Goal: Transaction & Acquisition: Purchase product/service

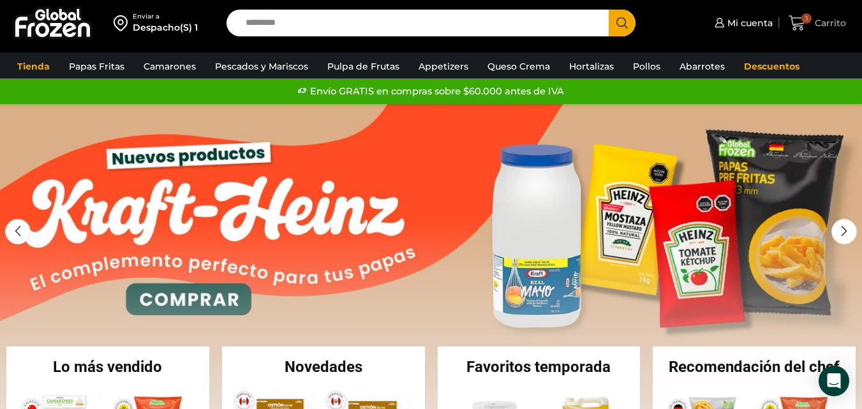
click at [825, 26] on span "Carrito" at bounding box center [829, 23] width 34 height 13
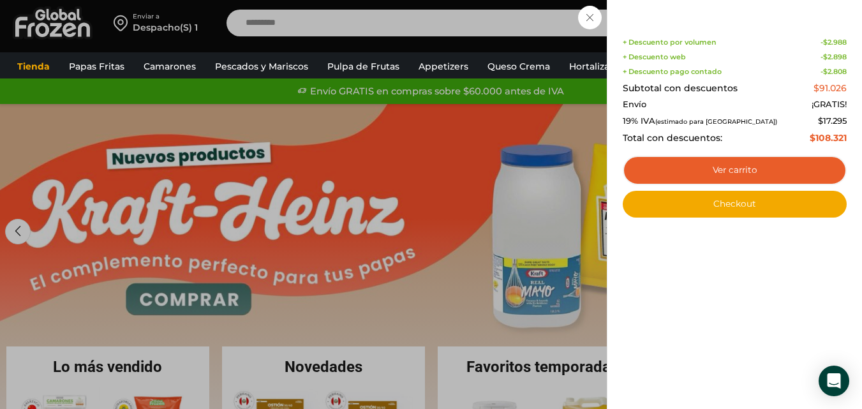
click at [786, 38] on div "3 Carrito 3 3 Shopping Cart Shopping cart (3) + Descuento por volumen - $ 2.988…" at bounding box center [818, 23] width 64 height 30
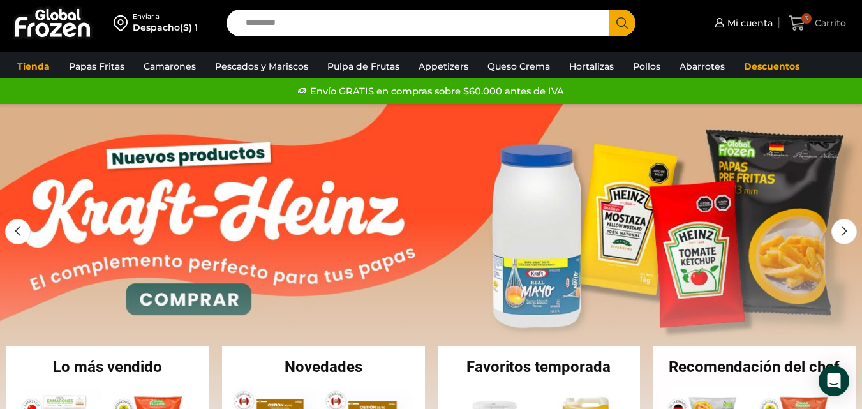
click at [818, 22] on span "Carrito" at bounding box center [829, 23] width 34 height 13
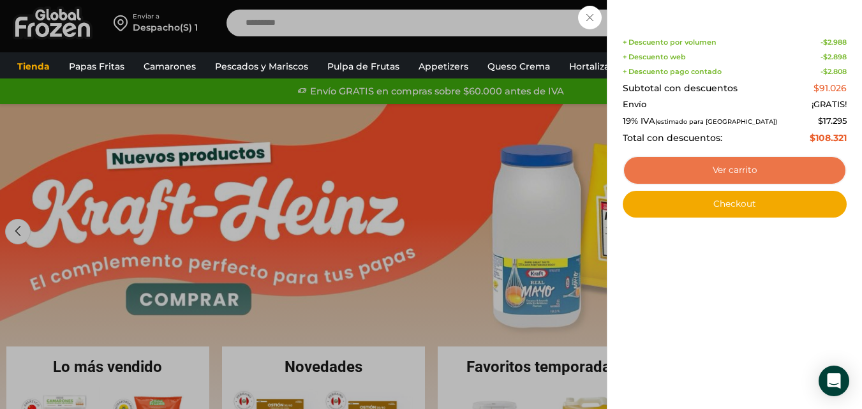
click at [734, 172] on link "Ver carrito" at bounding box center [735, 170] width 224 height 29
click at [736, 170] on link "Ver carrito" at bounding box center [735, 170] width 224 height 29
click at [728, 171] on link "Ver carrito" at bounding box center [735, 170] width 224 height 29
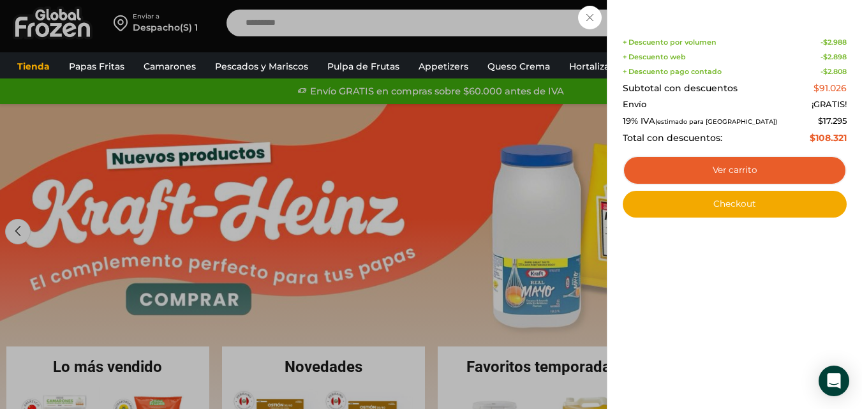
click at [786, 17] on div "3 Carrito 3 3 Shopping Cart Shopping cart (3) + Descuento por volumen - $ 2.988…" at bounding box center [818, 23] width 64 height 30
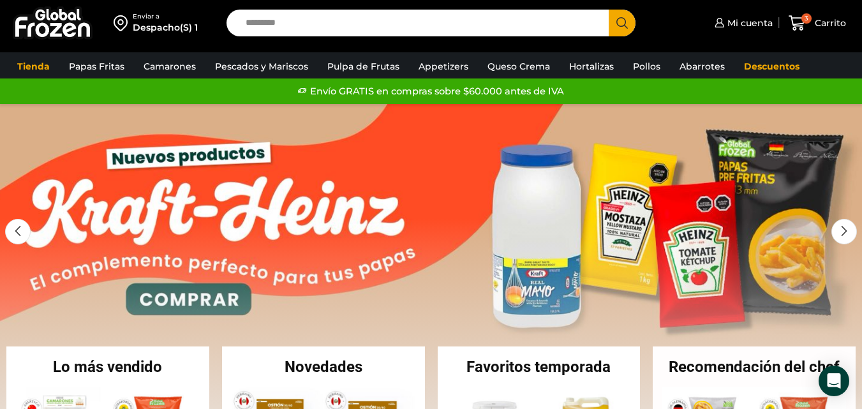
click at [165, 29] on div "Despacho(S) 1" at bounding box center [165, 27] width 65 height 13
select select "**********"
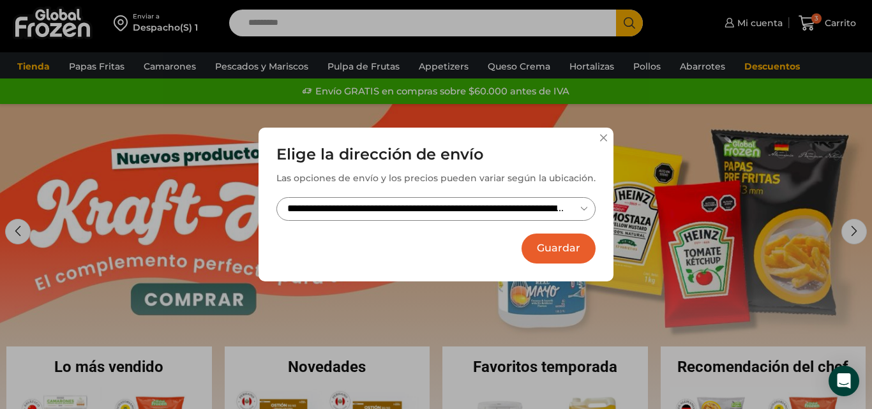
click at [604, 135] on button at bounding box center [603, 138] width 8 height 8
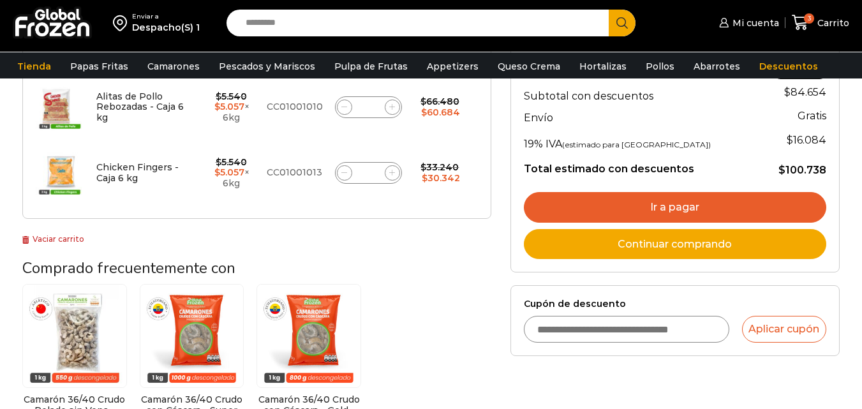
scroll to position [319, 0]
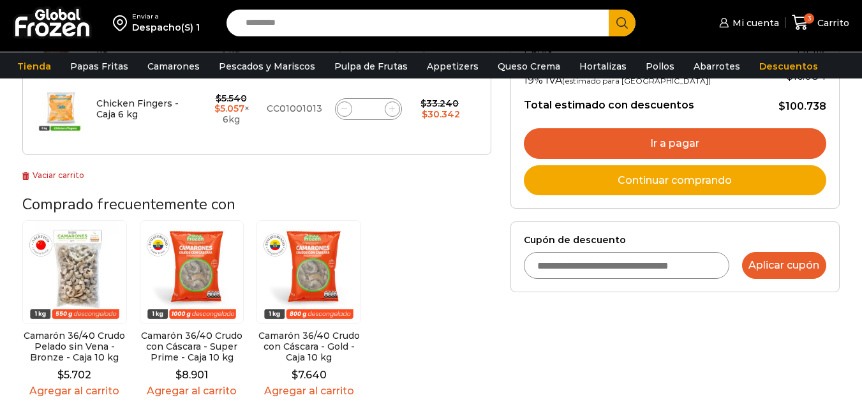
click at [789, 267] on button "Aplicar cupón" at bounding box center [784, 265] width 84 height 27
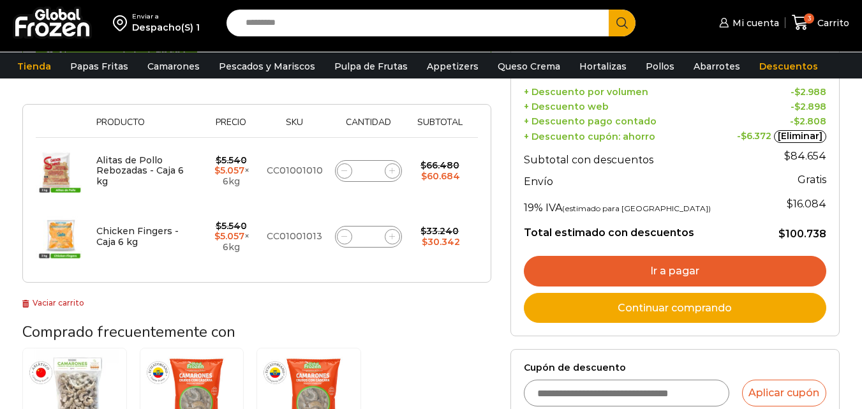
scroll to position [319, 0]
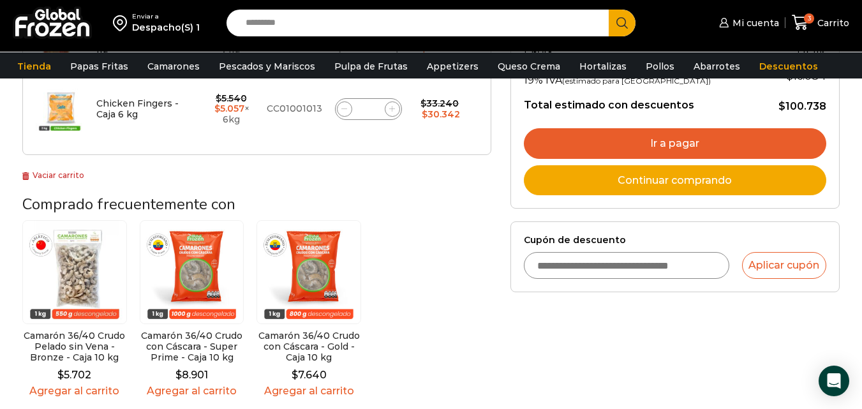
click at [636, 270] on input "Cupón de descuento" at bounding box center [626, 265] width 205 height 27
click at [794, 264] on button "Aplicar cupón" at bounding box center [784, 265] width 84 height 27
click at [789, 268] on button "Aplicar cupón" at bounding box center [784, 265] width 84 height 27
click at [655, 272] on input "Cupón de descuento" at bounding box center [626, 265] width 205 height 27
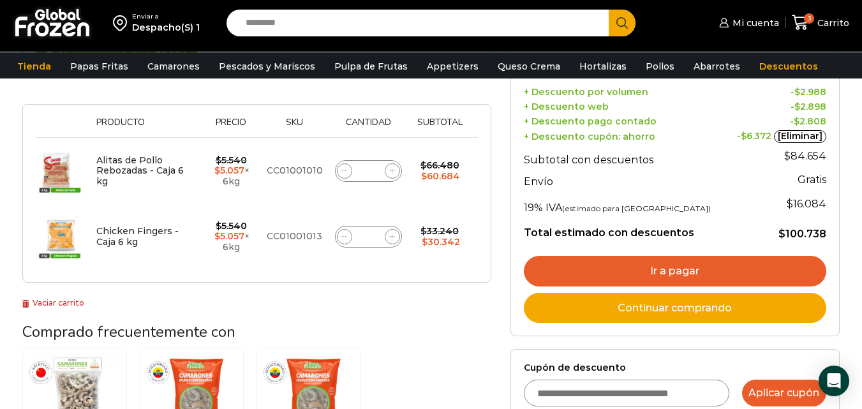
scroll to position [319, 0]
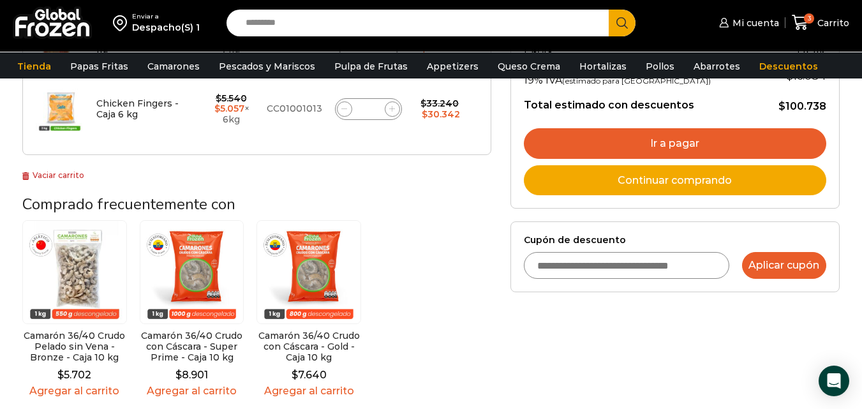
click at [773, 262] on button "Aplicar cupón" at bounding box center [784, 265] width 84 height 27
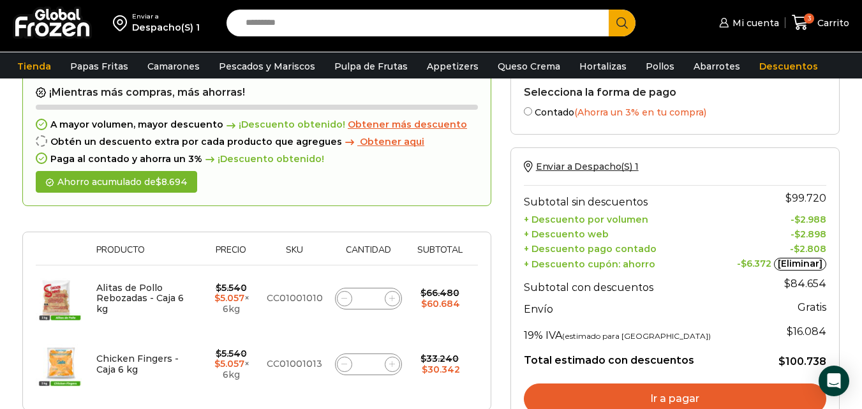
scroll to position [128, 0]
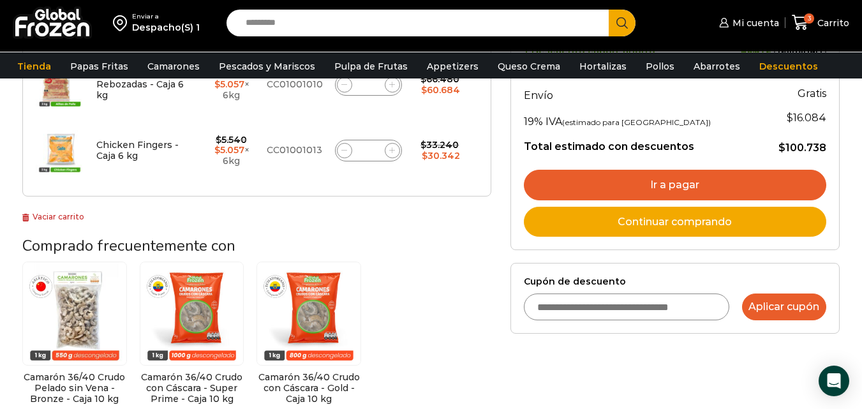
scroll to position [319, 0]
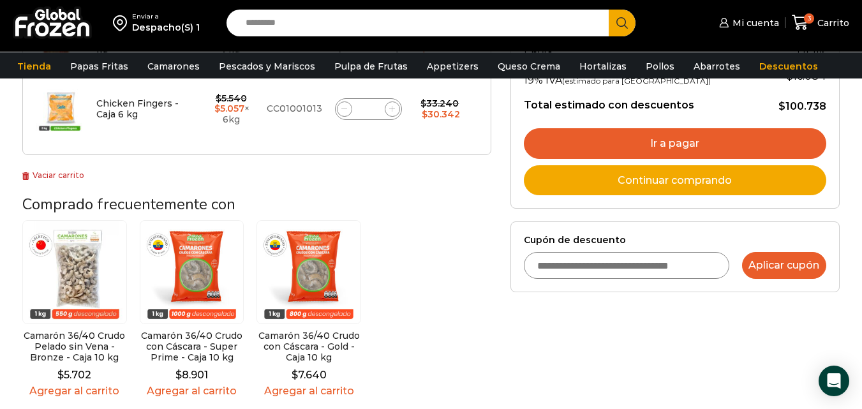
click at [765, 269] on button "Aplicar cupón" at bounding box center [784, 265] width 84 height 27
click at [768, 68] on link "Descuentos" at bounding box center [788, 66] width 71 height 24
click at [769, 66] on link "Descuentos" at bounding box center [788, 66] width 71 height 24
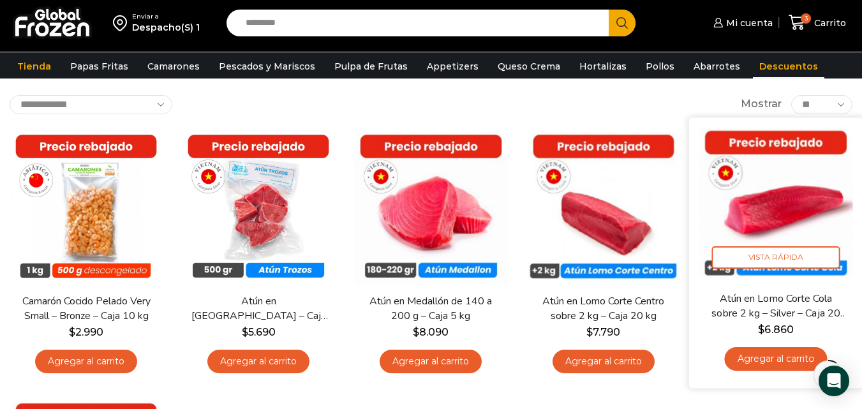
scroll to position [64, 0]
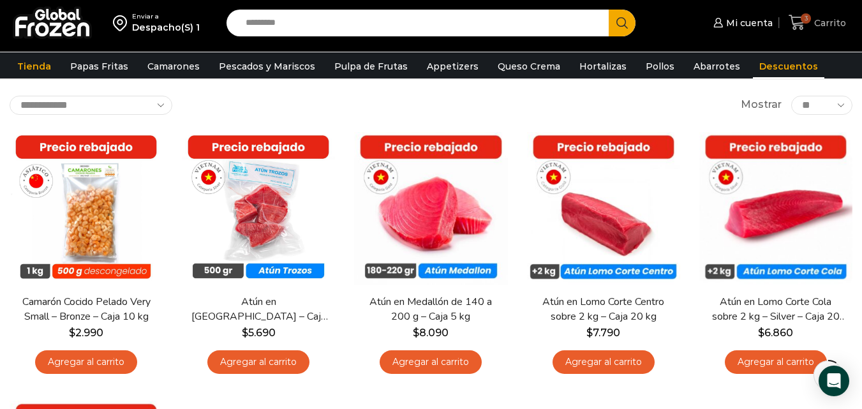
click at [802, 22] on icon at bounding box center [797, 22] width 17 height 17
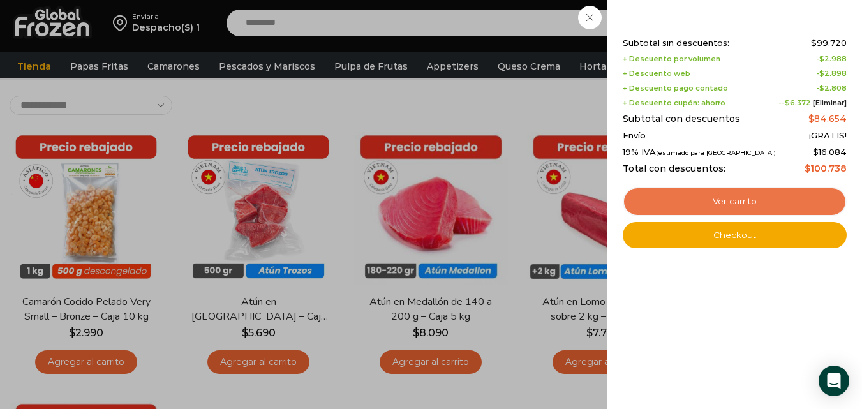
click at [735, 200] on link "Ver carrito" at bounding box center [735, 201] width 224 height 29
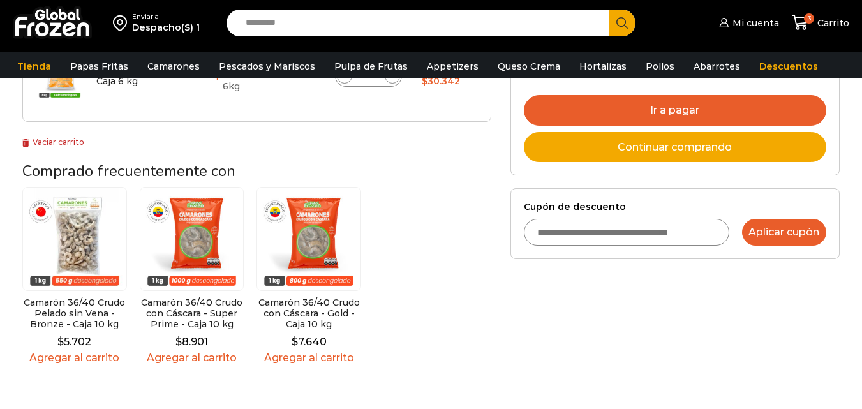
scroll to position [383, 0]
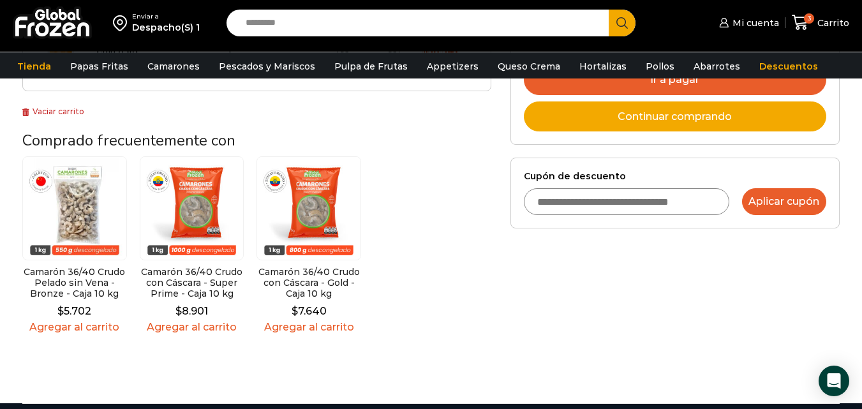
click at [770, 202] on button "Aplicar cupón" at bounding box center [784, 201] width 84 height 27
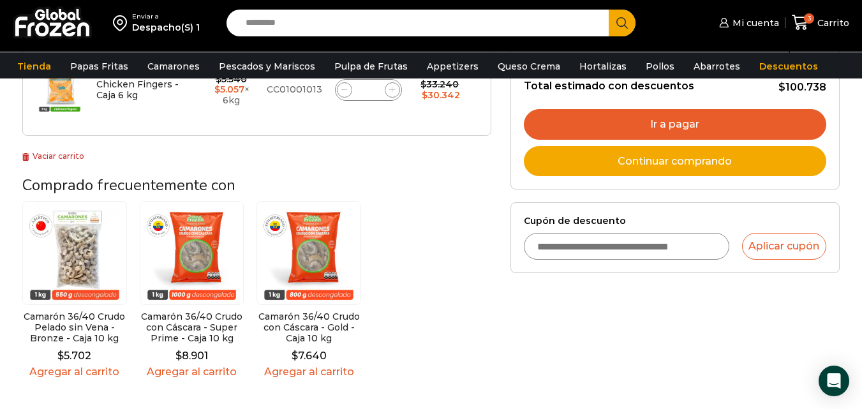
scroll to position [319, 0]
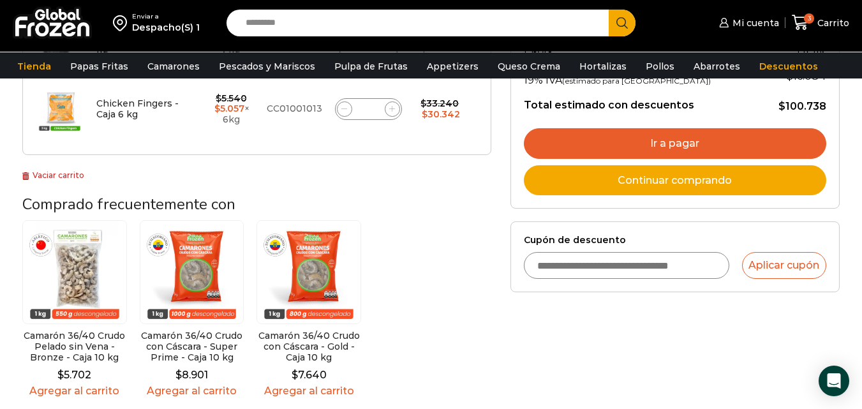
click at [561, 264] on input "Cupón de descuento" at bounding box center [626, 265] width 205 height 27
type input "*********"
click at [766, 265] on button "Aplicar cupón" at bounding box center [784, 265] width 84 height 27
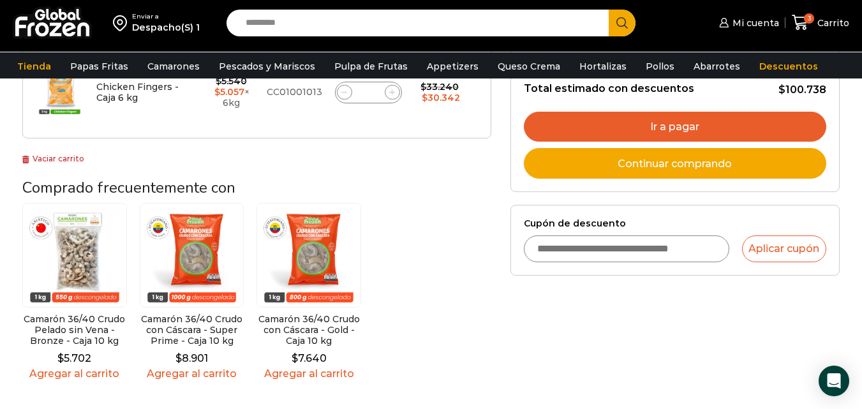
click at [608, 251] on input "Cupón de descuento" at bounding box center [626, 248] width 205 height 27
type input "*********"
click at [781, 251] on button "Aplicar cupón" at bounding box center [784, 248] width 84 height 27
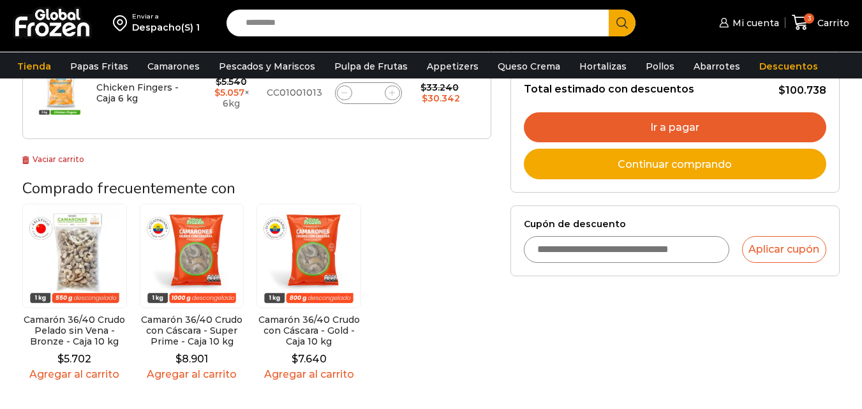
scroll to position [383, 0]
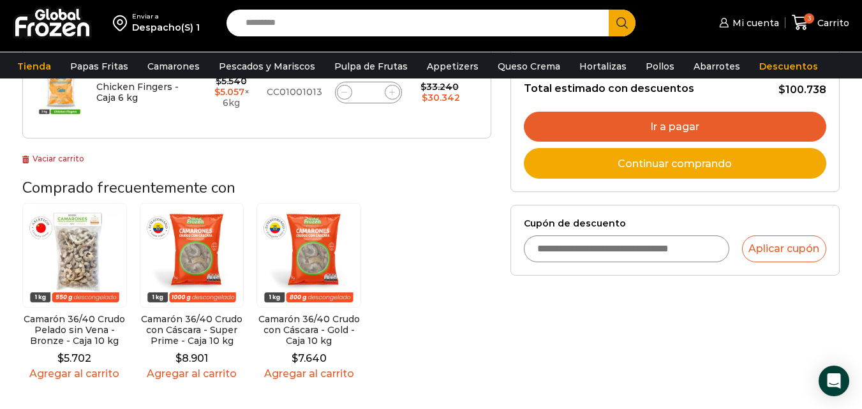
click at [646, 254] on input "Cupón de descuento" at bounding box center [626, 248] width 205 height 27
type input "*********"
click at [770, 250] on button "Aplicar cupón" at bounding box center [784, 248] width 84 height 27
click at [633, 248] on input "Cupón de descuento" at bounding box center [626, 248] width 205 height 27
type input "*********"
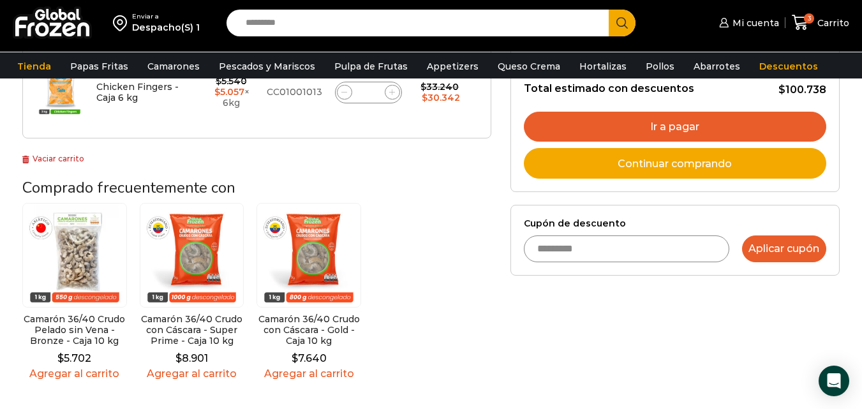
click at [784, 248] on button "Aplicar cupón" at bounding box center [784, 248] width 84 height 27
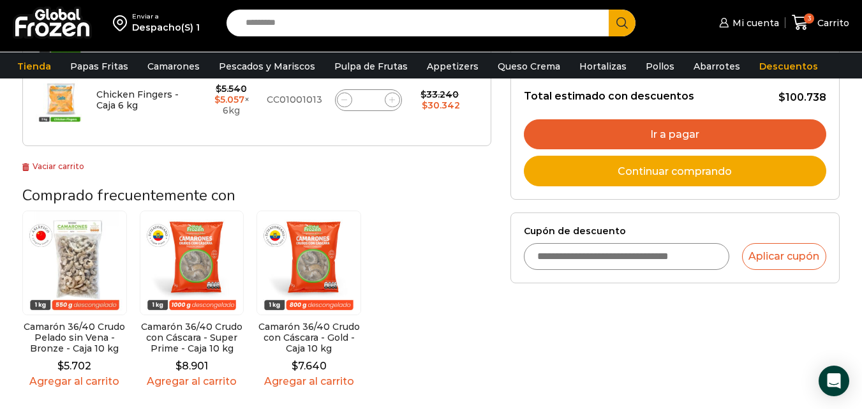
scroll to position [383, 0]
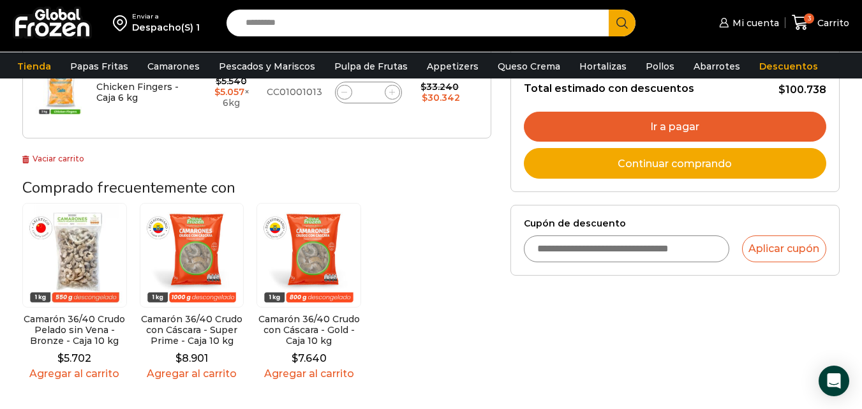
click at [615, 250] on input "Cupón de descuento" at bounding box center [626, 248] width 205 height 27
type input "*********"
click at [797, 250] on button "Aplicar cupón" at bounding box center [784, 248] width 84 height 27
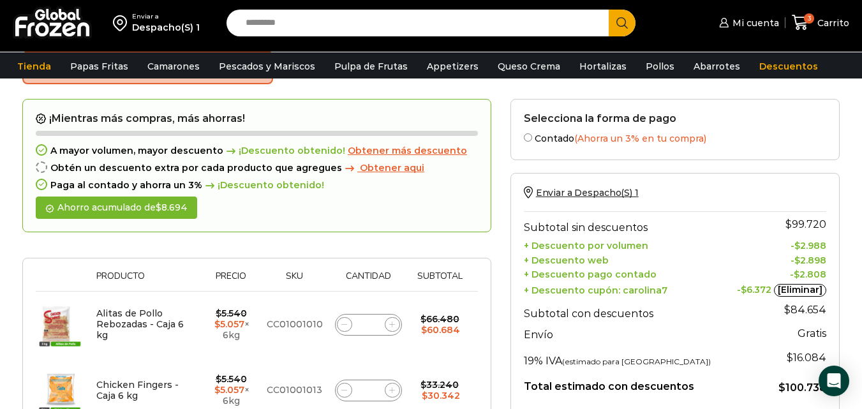
scroll to position [64, 0]
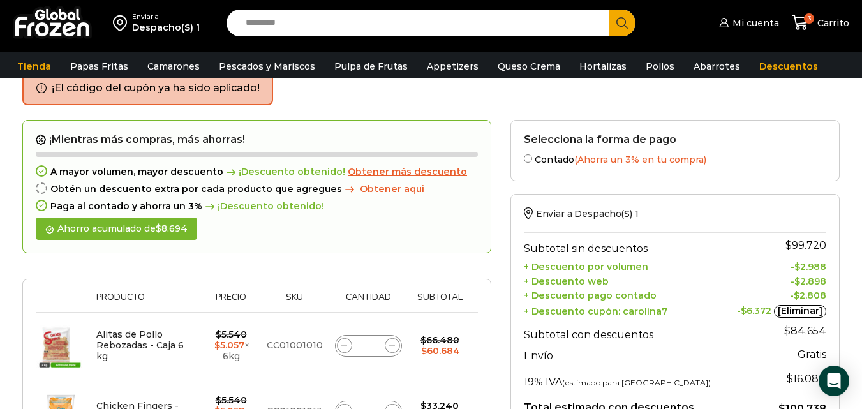
drag, startPoint x: 574, startPoint y: 160, endPoint x: 549, endPoint y: 157, distance: 25.1
click at [574, 159] on label "Contado (Ahorra un 3% en tu compra)" at bounding box center [675, 158] width 302 height 13
click at [535, 161] on label "Contado (Ahorra un 3% en tu compra)" at bounding box center [675, 158] width 302 height 13
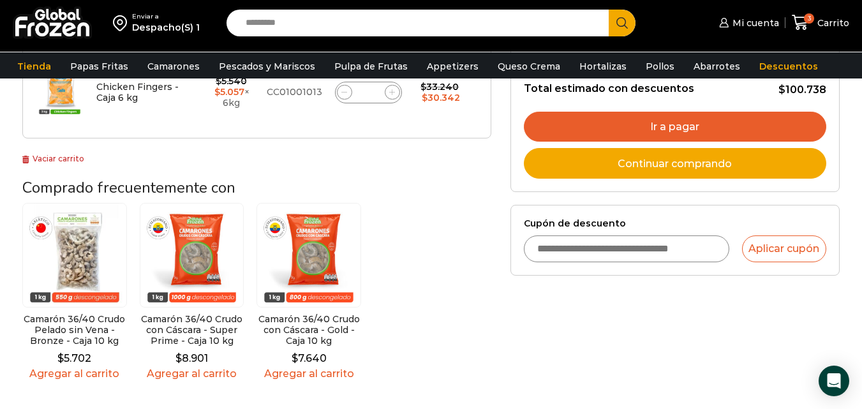
scroll to position [319, 0]
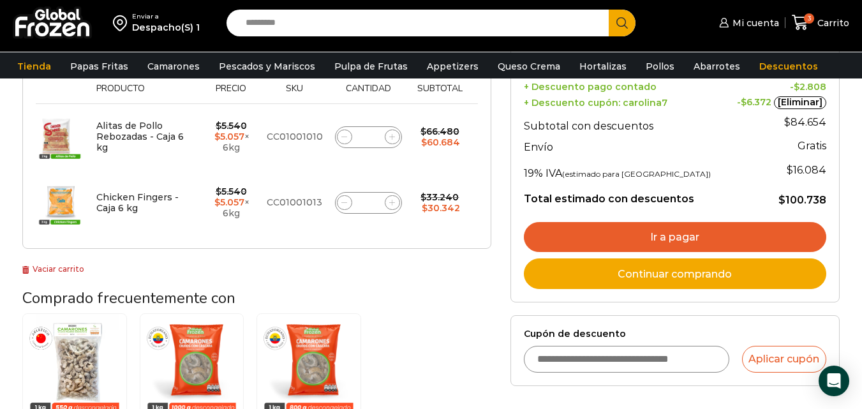
scroll to position [255, 0]
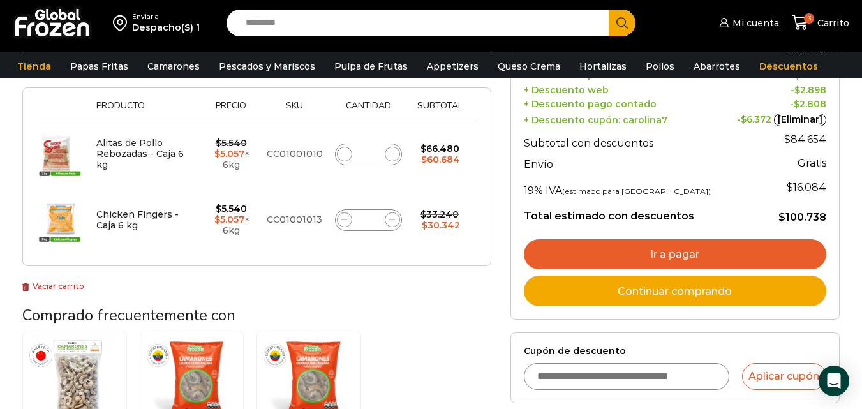
click at [666, 248] on link "Ir a pagar" at bounding box center [675, 254] width 302 height 31
click at [668, 251] on link "Ir a pagar" at bounding box center [675, 254] width 302 height 31
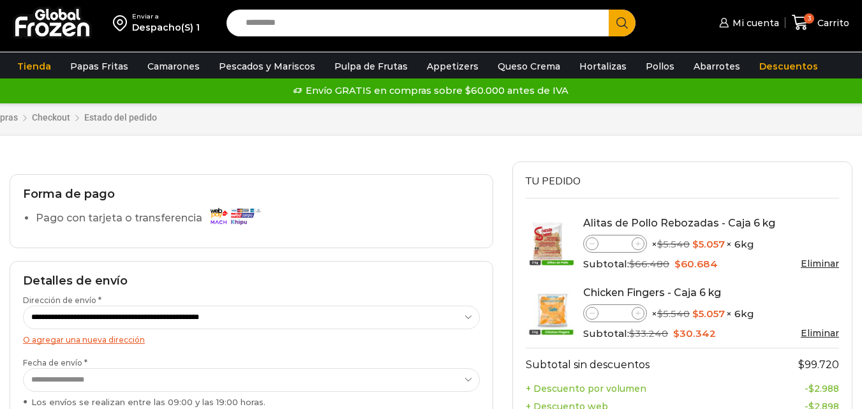
select select "*"
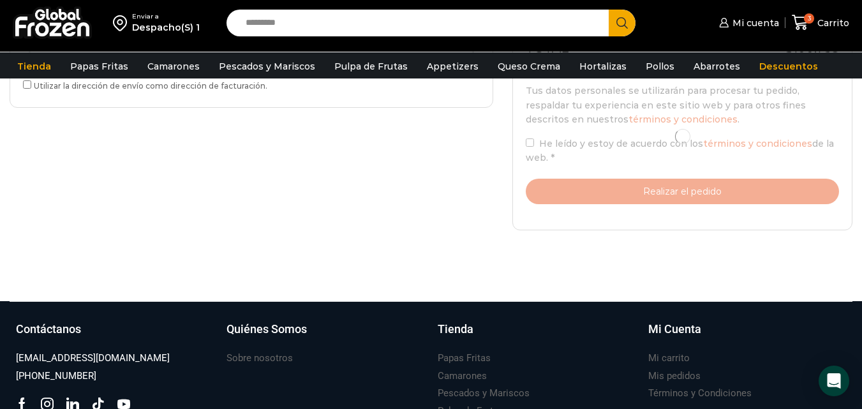
scroll to position [511, 0]
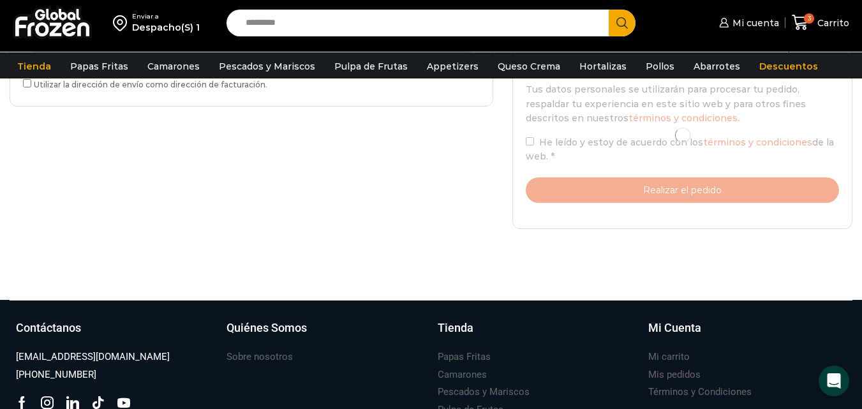
click at [667, 190] on div at bounding box center [682, 135] width 313 height 135
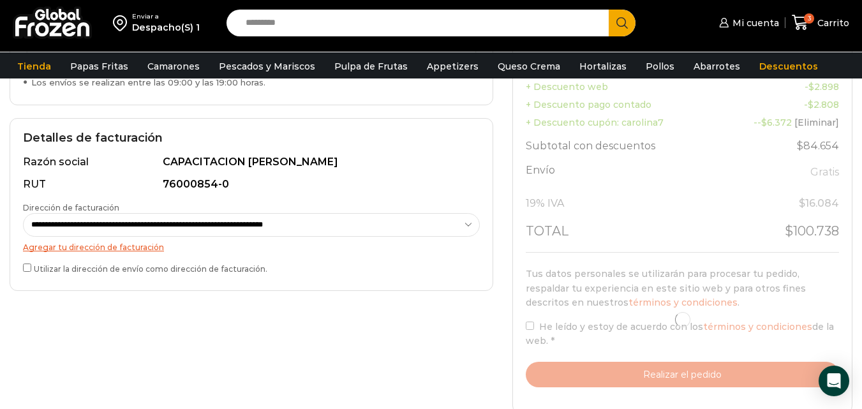
scroll to position [319, 0]
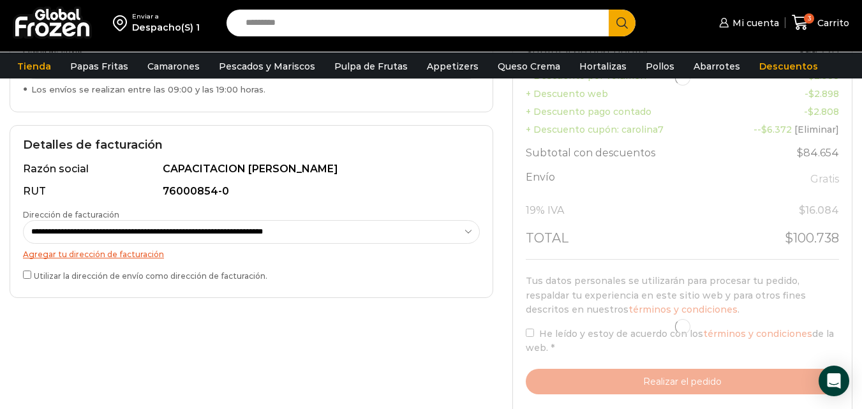
click at [534, 333] on div at bounding box center [682, 327] width 313 height 135
click at [528, 334] on div at bounding box center [682, 327] width 313 height 135
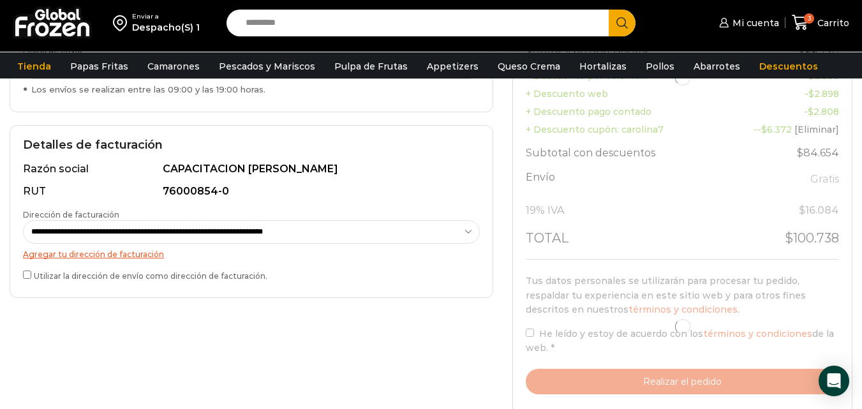
click at [529, 334] on div at bounding box center [682, 327] width 313 height 135
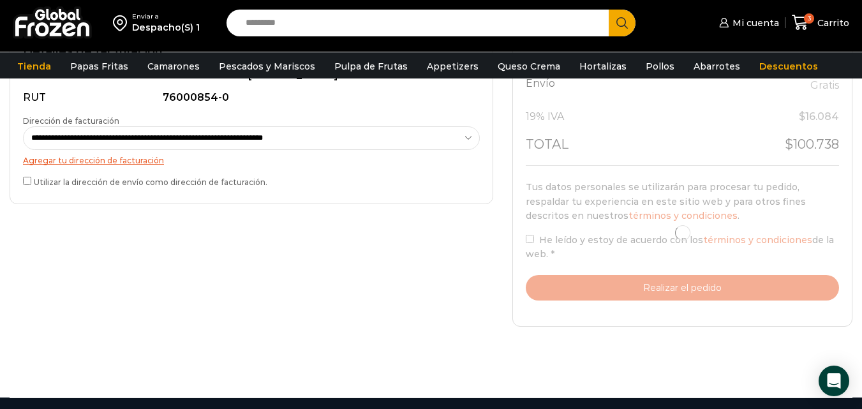
scroll to position [447, 0]
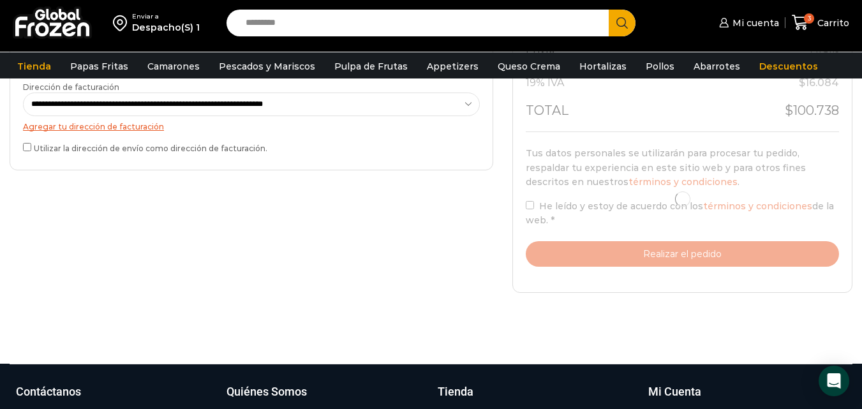
click at [739, 268] on div "Tu pedido Product Alitas de Pollo Rebozadas - Caja 6 kg Alitas de Pollo Rebozad…" at bounding box center [682, 7] width 340 height 572
click at [725, 257] on div at bounding box center [682, 199] width 313 height 135
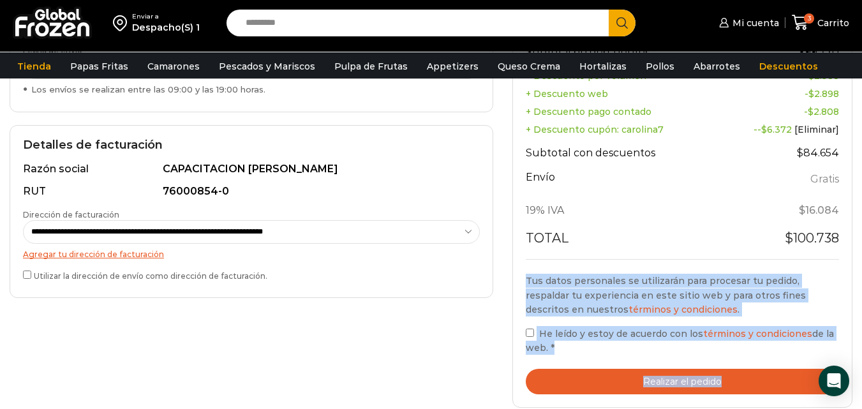
scroll to position [383, 0]
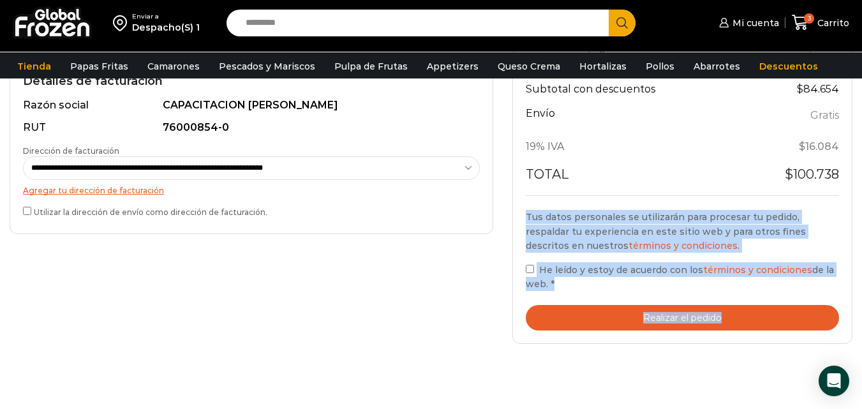
click at [680, 318] on button "Realizar el pedido" at bounding box center [682, 318] width 313 height 26
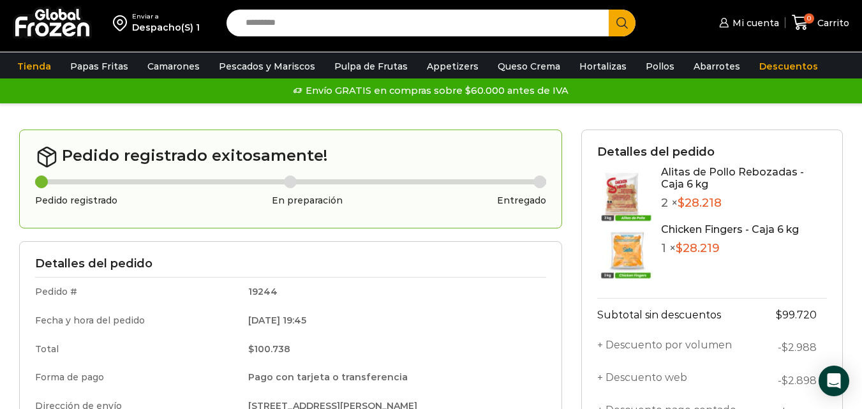
click at [620, 202] on img at bounding box center [625, 194] width 57 height 57
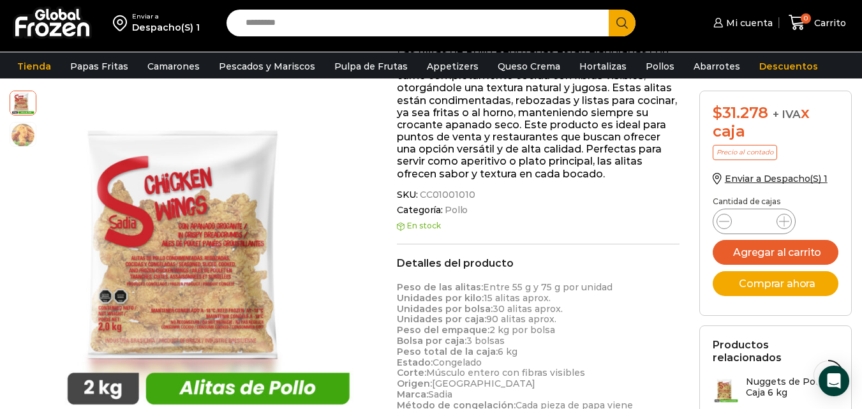
scroll to position [256, 0]
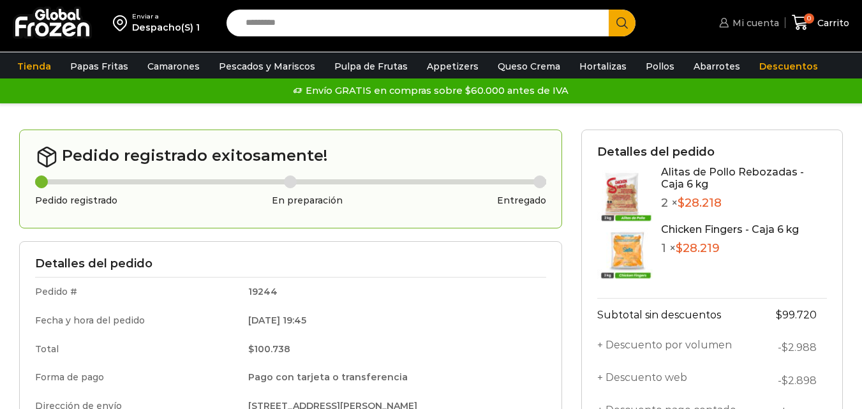
click at [750, 24] on span "Mi cuenta" at bounding box center [754, 23] width 50 height 13
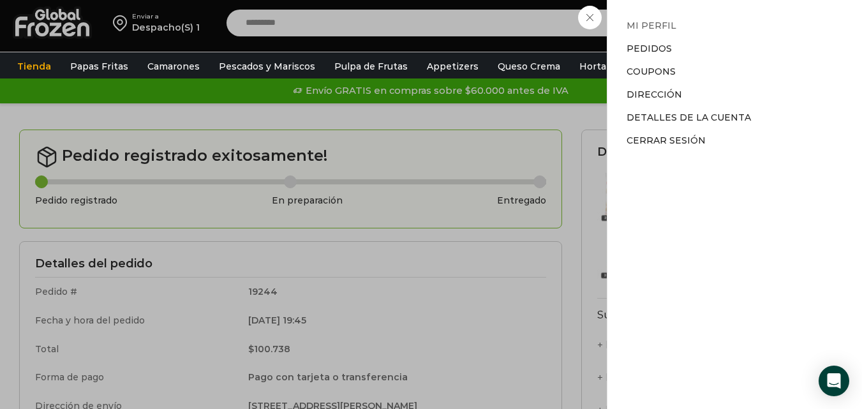
click at [642, 25] on link "Mi perfil" at bounding box center [652, 25] width 50 height 11
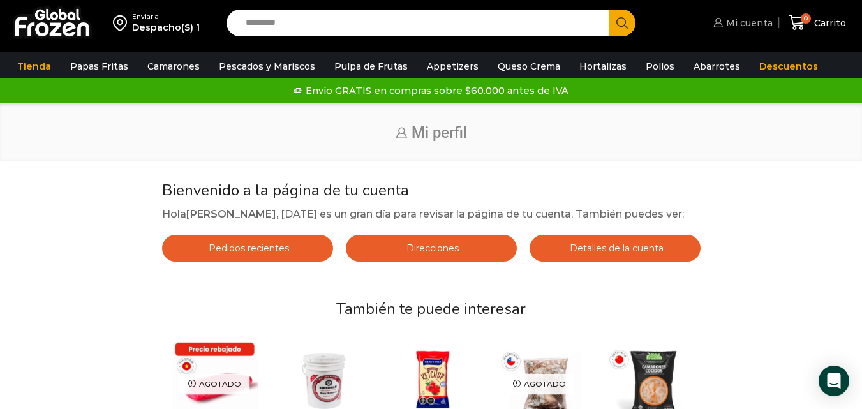
click at [752, 23] on span "Mi cuenta" at bounding box center [748, 23] width 50 height 13
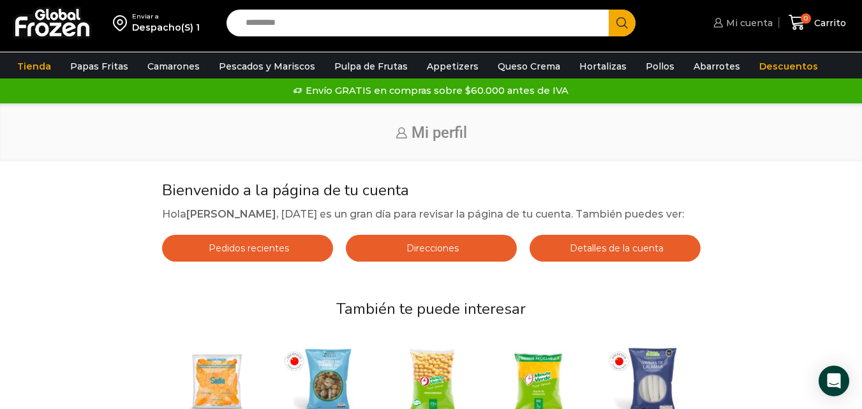
click at [747, 26] on span "Mi cuenta" at bounding box center [748, 23] width 50 height 13
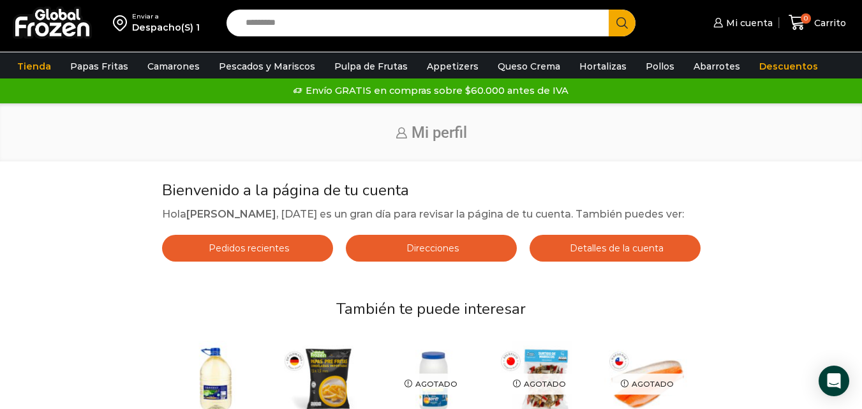
click at [621, 253] on span "Detalles de la cuenta" at bounding box center [615, 248] width 97 height 11
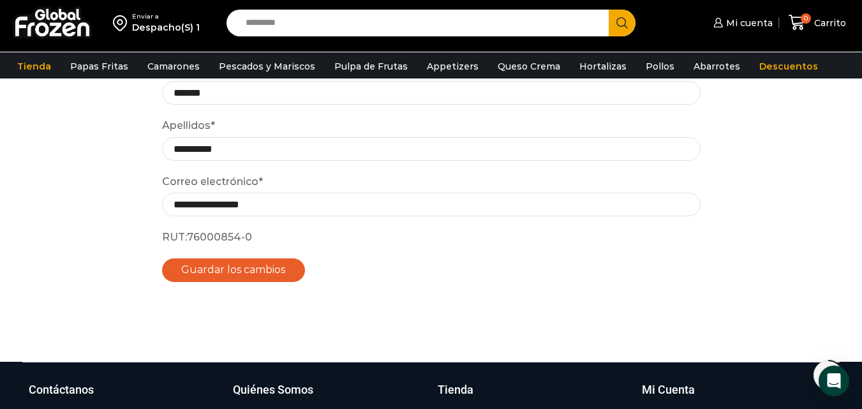
scroll to position [128, 0]
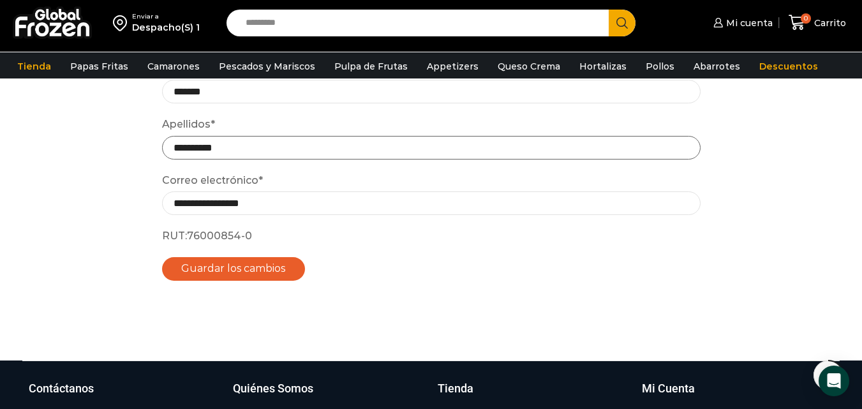
click at [240, 149] on input "**********" at bounding box center [431, 148] width 539 height 24
type input "*"
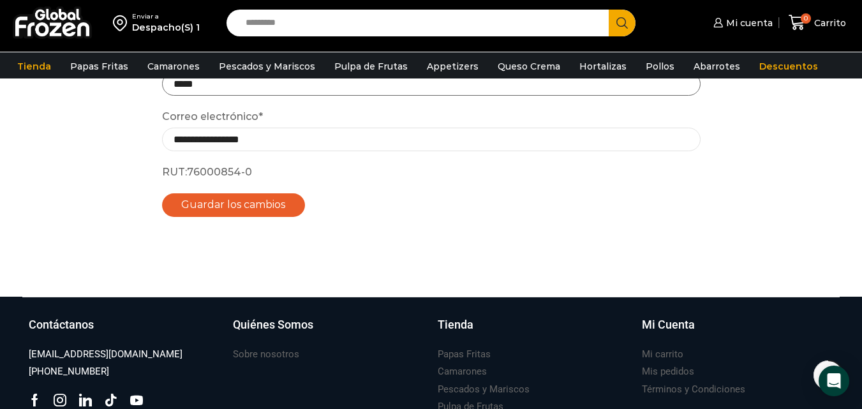
type input "*****"
click at [232, 207] on button "Guardar los cambios" at bounding box center [234, 205] width 144 height 24
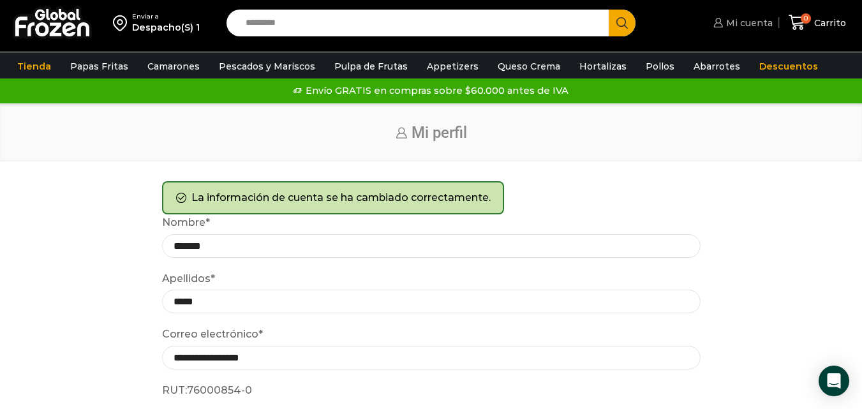
click at [732, 22] on span "Mi cuenta" at bounding box center [748, 23] width 50 height 13
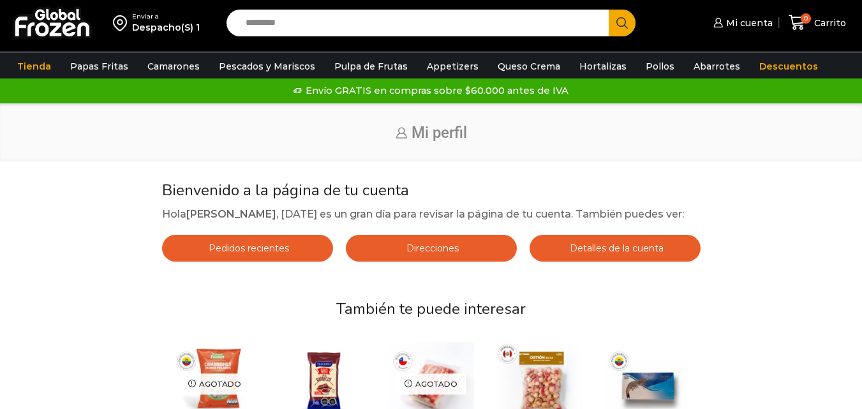
click at [445, 255] on link "Direcciones" at bounding box center [431, 248] width 171 height 27
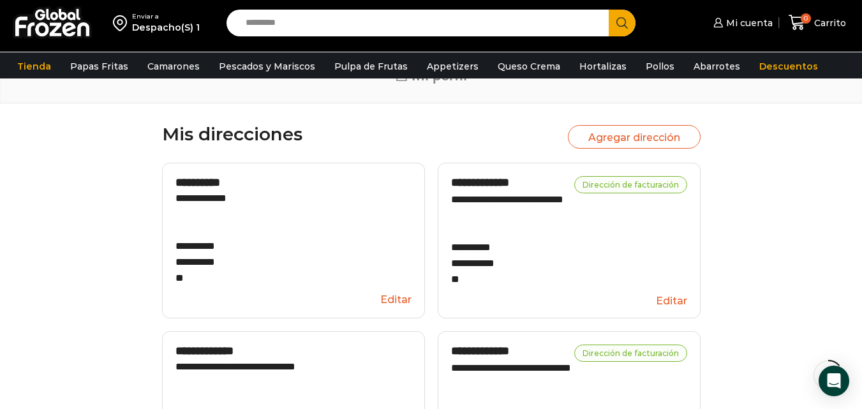
scroll to position [128, 0]
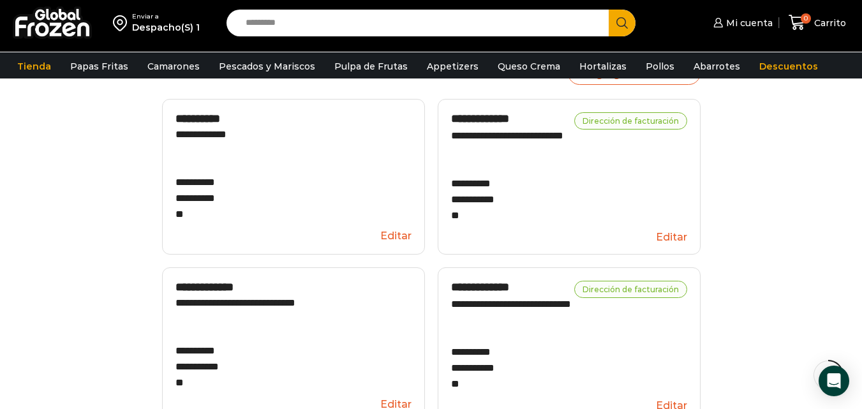
click at [391, 237] on button "Editar" at bounding box center [293, 236] width 236 height 24
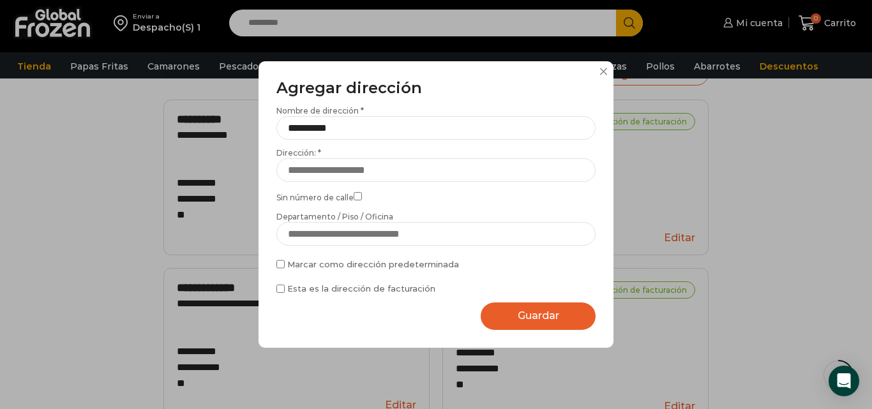
click at [775, 204] on div "**********" at bounding box center [436, 204] width 872 height 409
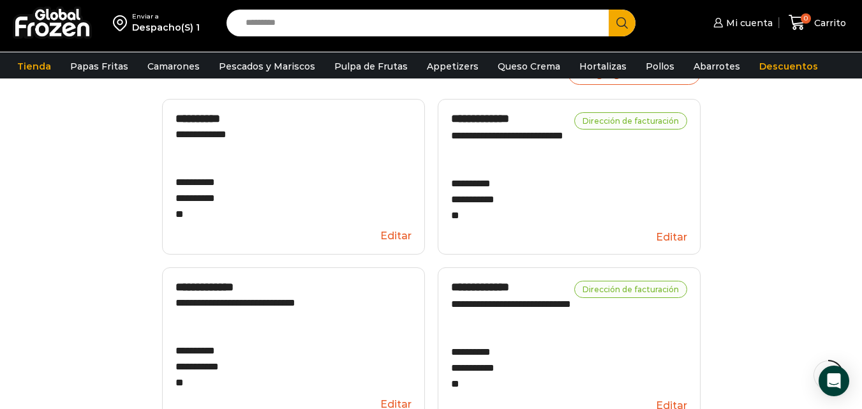
drag, startPoint x: 307, startPoint y: 188, endPoint x: 288, endPoint y: 225, distance: 41.7
click at [288, 225] on button "Editar" at bounding box center [293, 236] width 236 height 24
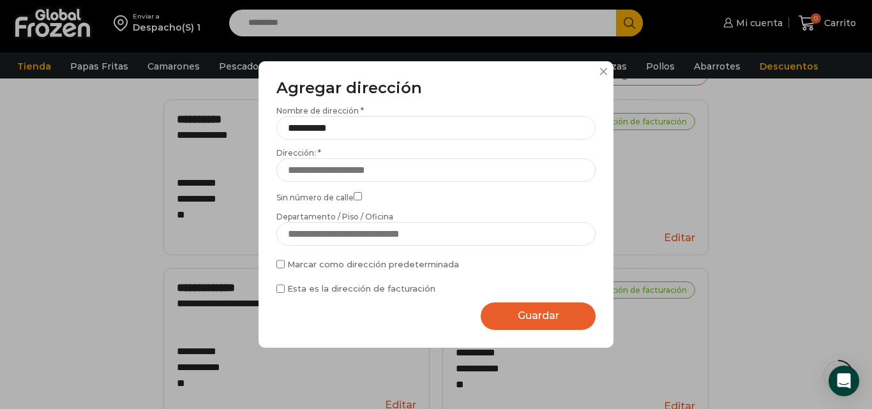
click at [602, 71] on button at bounding box center [603, 72] width 8 height 8
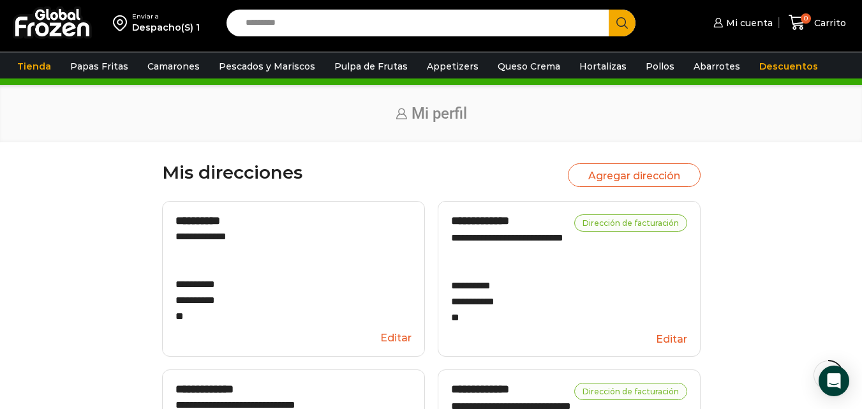
scroll to position [0, 0]
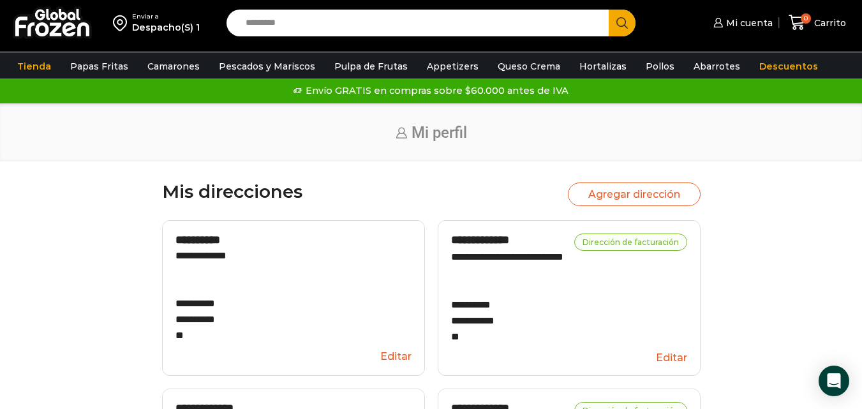
click at [400, 357] on button "Editar" at bounding box center [293, 357] width 236 height 24
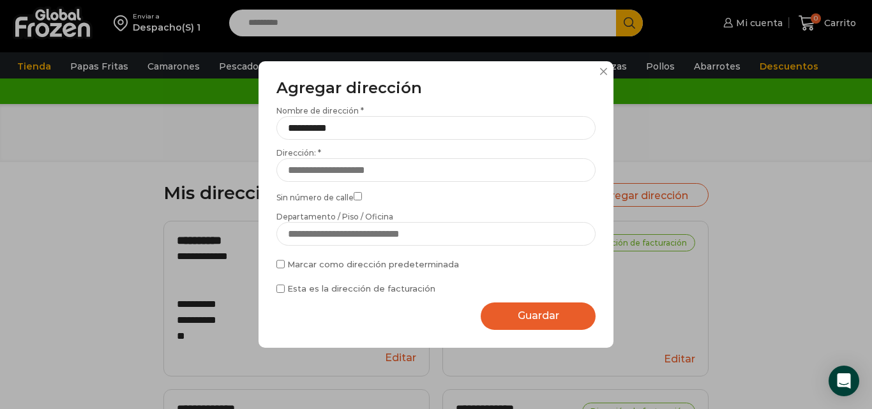
click at [602, 73] on button at bounding box center [603, 72] width 8 height 8
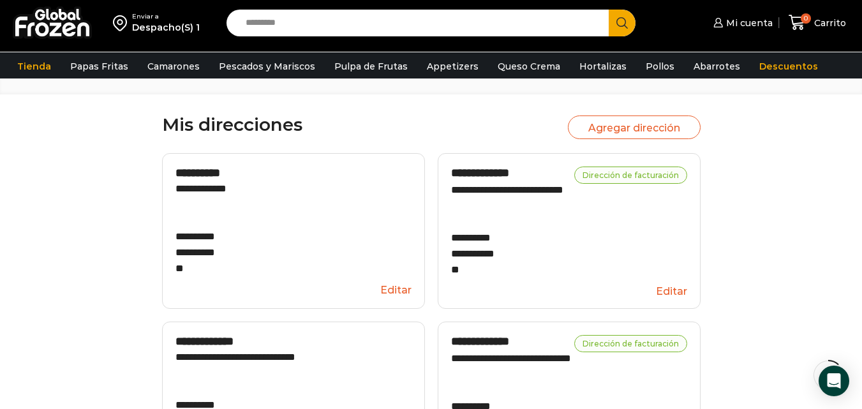
scroll to position [64, 0]
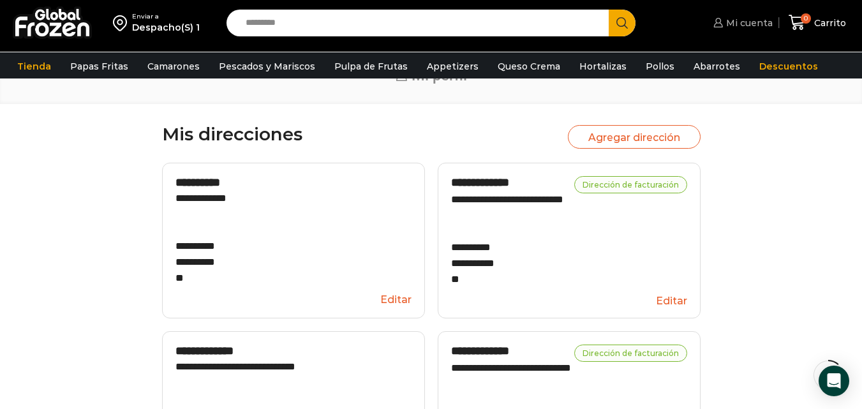
click at [748, 24] on span "Mi cuenta" at bounding box center [748, 23] width 50 height 13
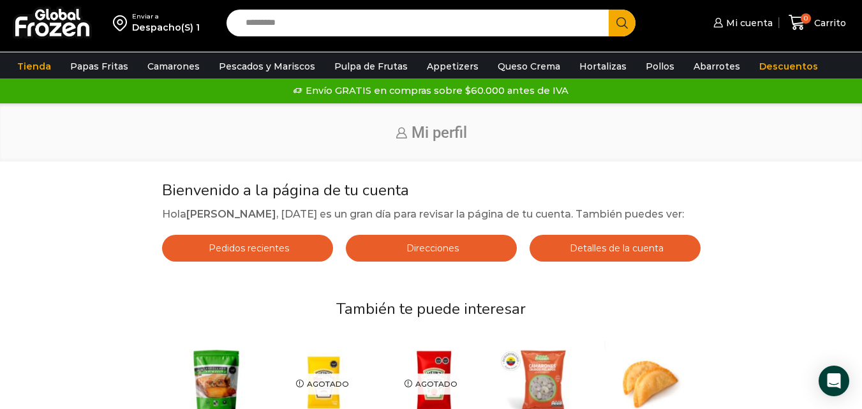
click at [247, 254] on span "Pedidos recientes" at bounding box center [247, 248] width 84 height 11
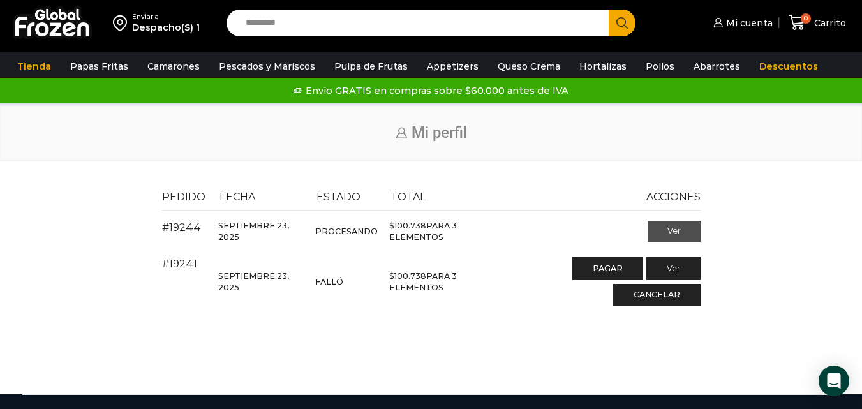
click at [674, 228] on link "Ver" at bounding box center [674, 232] width 53 height 22
